Goal: Entertainment & Leisure: Browse casually

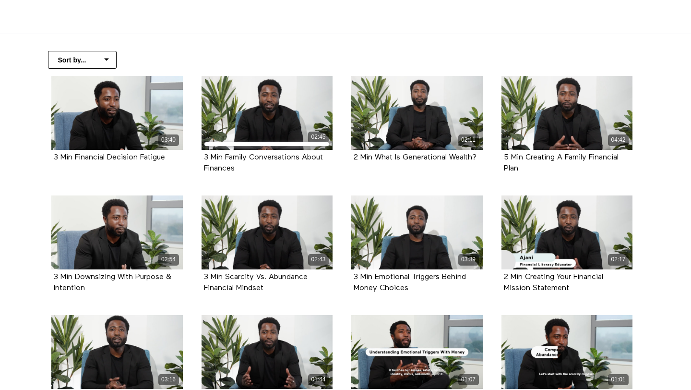
scroll to position [187, 0]
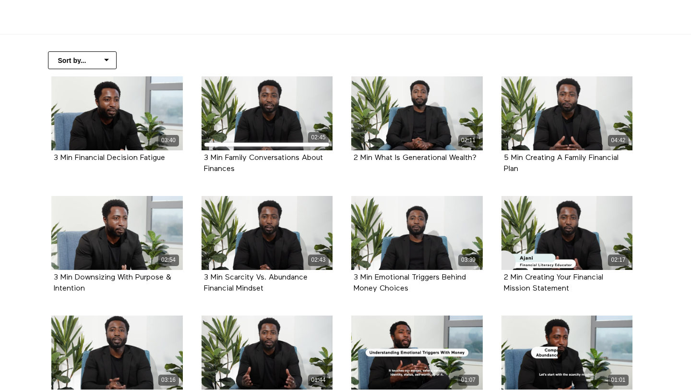
click at [72, 61] on select "Sort by... Alphabetical Release date" at bounding box center [82, 60] width 69 height 18
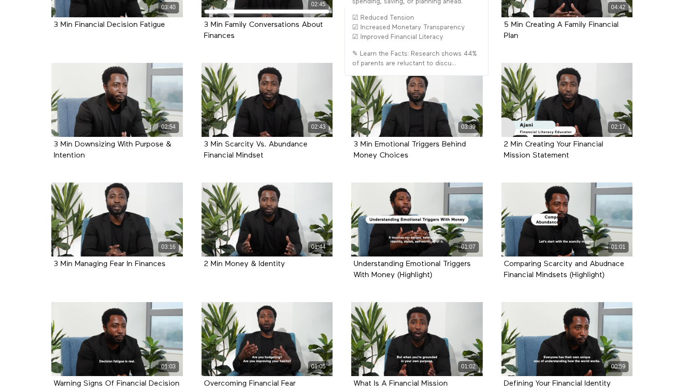
scroll to position [382, 0]
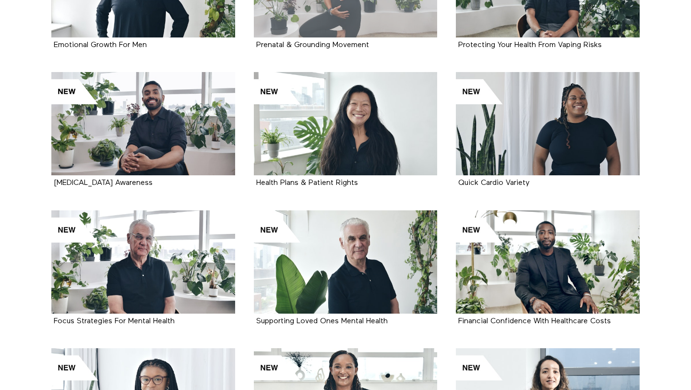
scroll to position [338, 0]
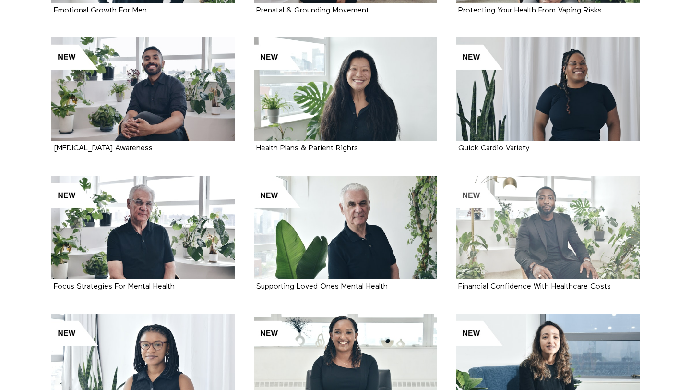
click at [530, 228] on div at bounding box center [548, 227] width 184 height 103
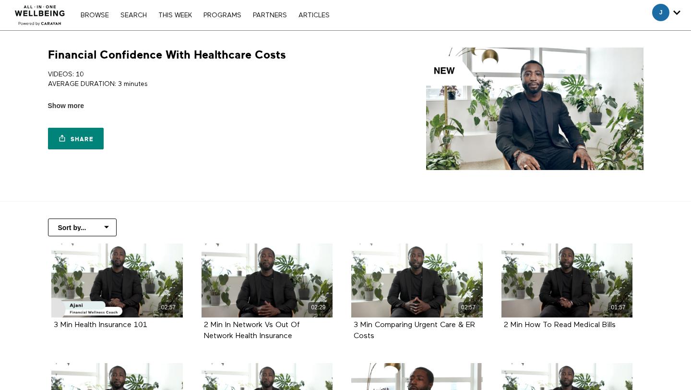
scroll to position [19, 0]
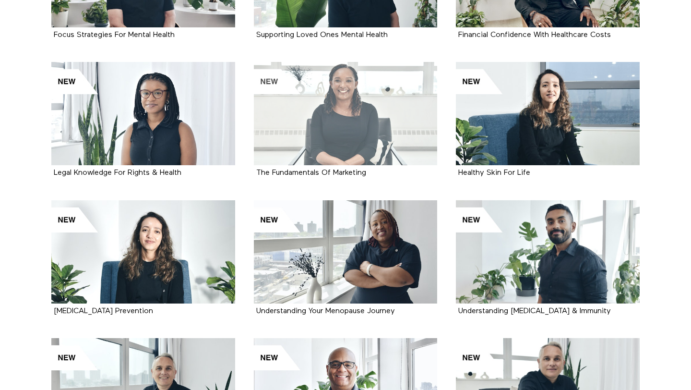
scroll to position [593, 0]
